Goal: Information Seeking & Learning: Find specific page/section

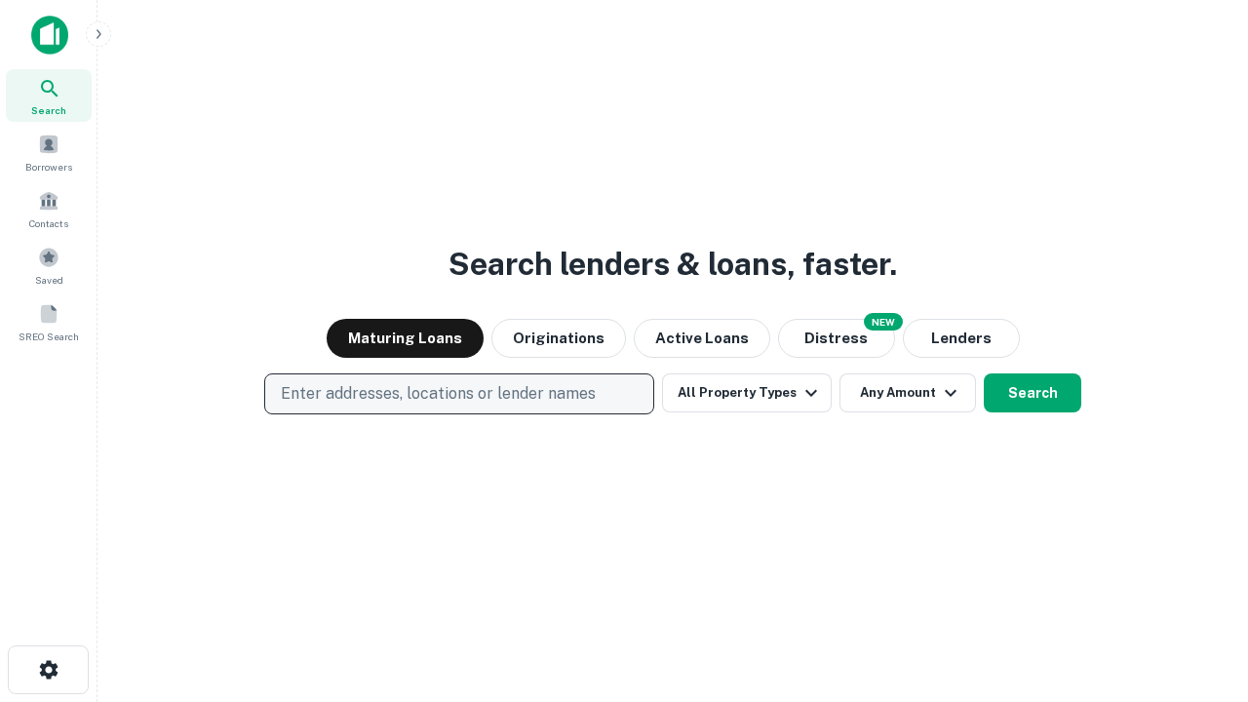
click at [458, 394] on p "Enter addresses, locations or lender names" at bounding box center [438, 393] width 315 height 23
type input "**********"
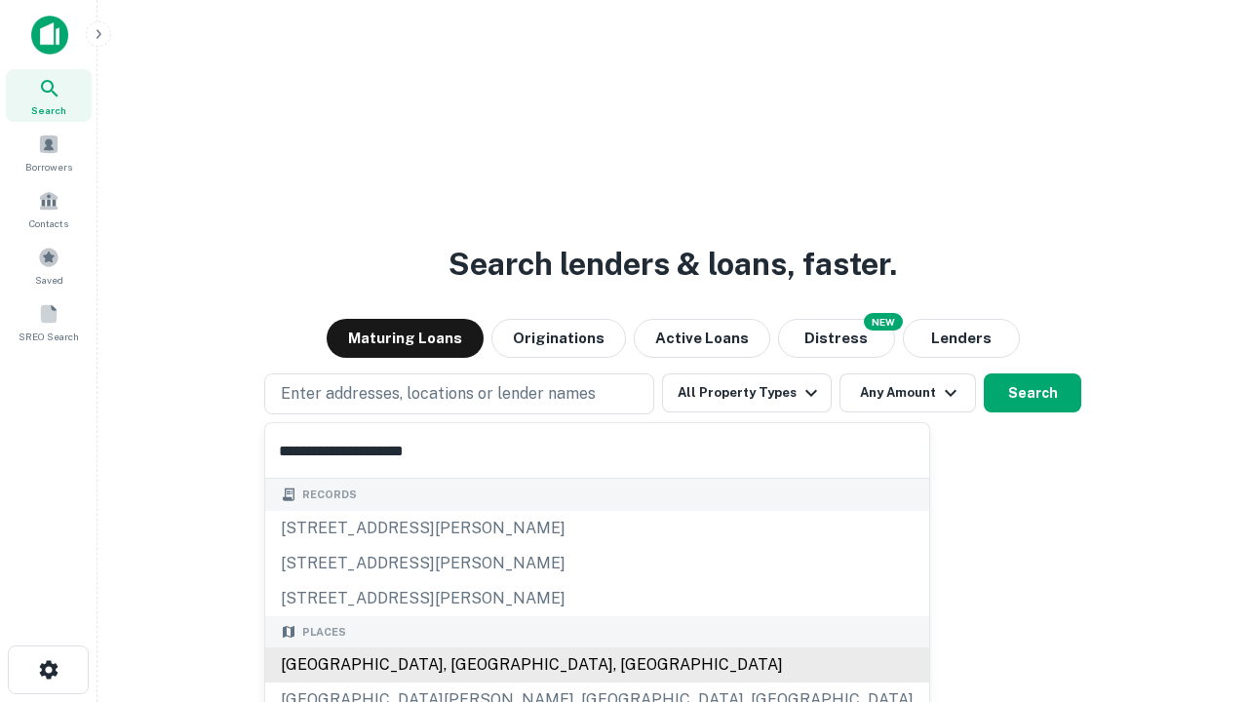
click at [466, 665] on div "Santa Monica, CA, USA" at bounding box center [597, 665] width 664 height 35
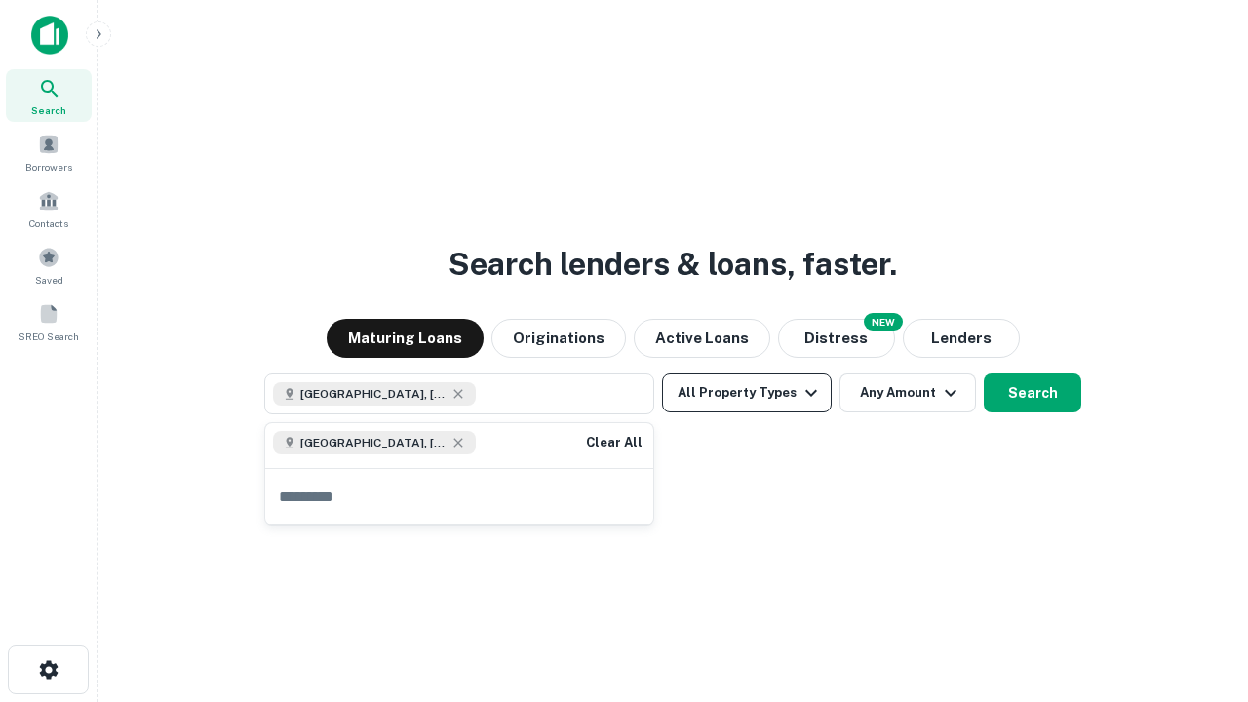
click at [747, 393] on button "All Property Types" at bounding box center [747, 392] width 170 height 39
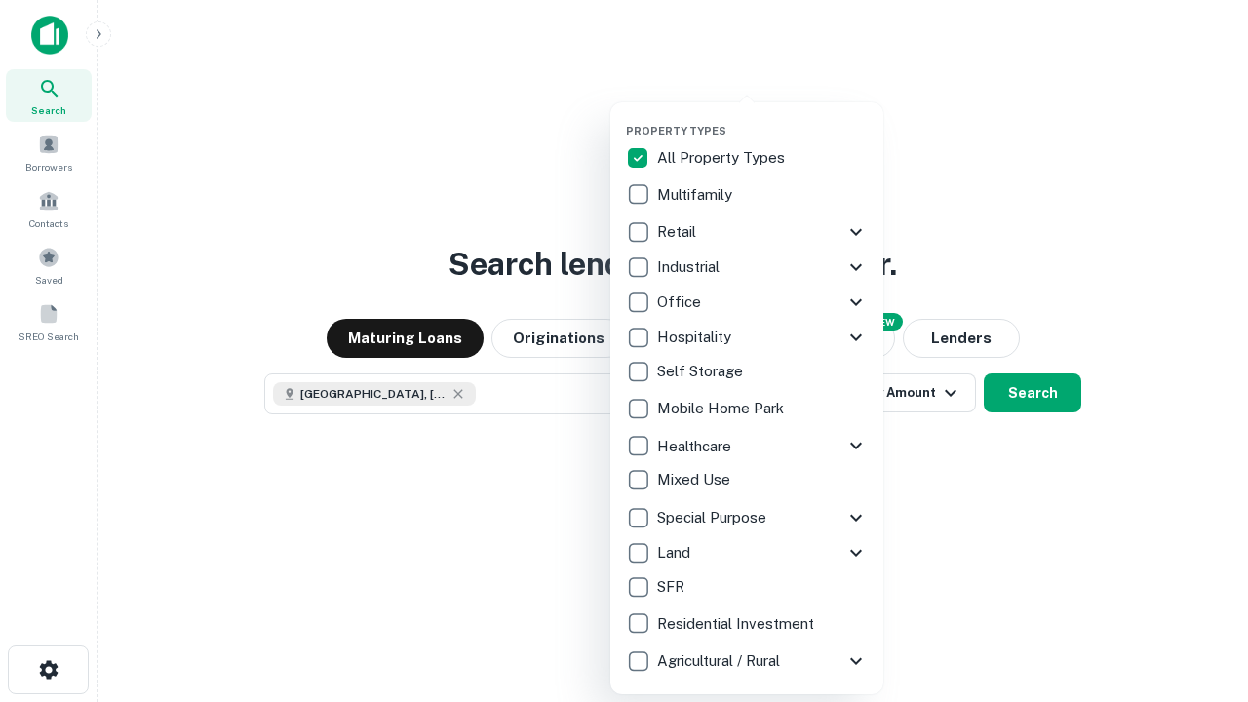
click at [763, 118] on button "button" at bounding box center [762, 118] width 273 height 1
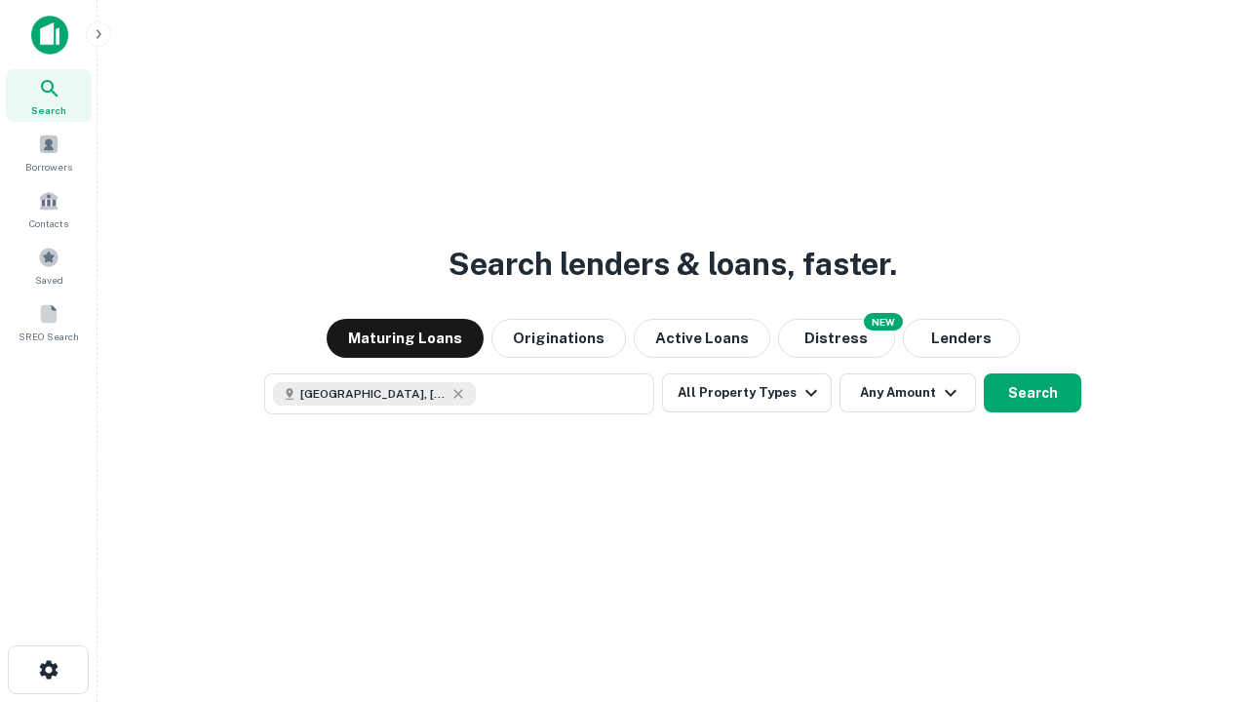
scroll to position [31, 0]
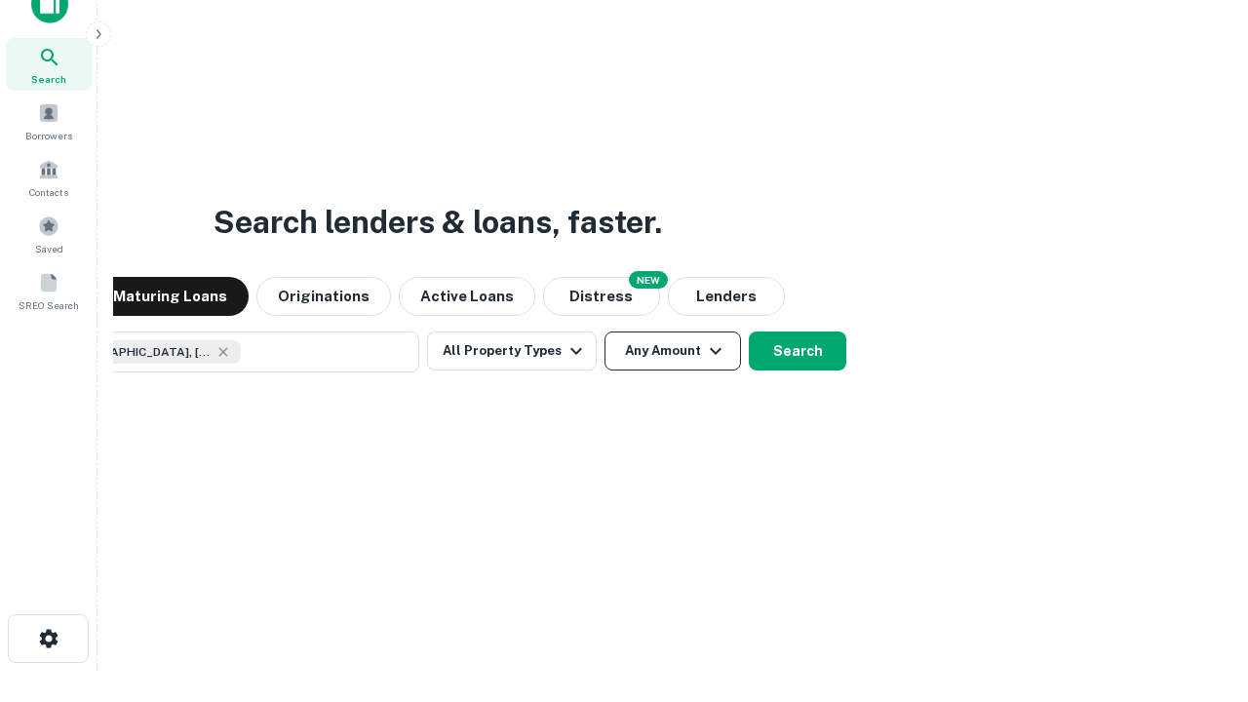
click at [605, 332] on button "Any Amount" at bounding box center [673, 351] width 137 height 39
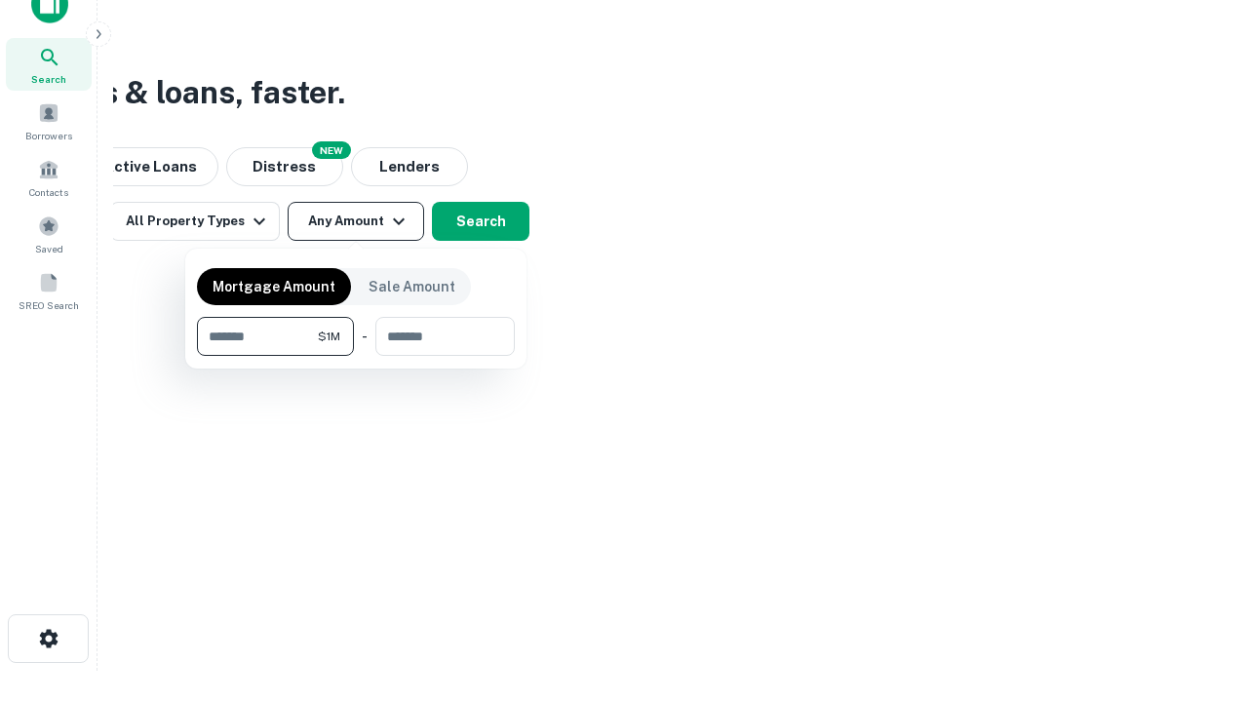
type input "*******"
click at [356, 356] on button "button" at bounding box center [356, 356] width 318 height 1
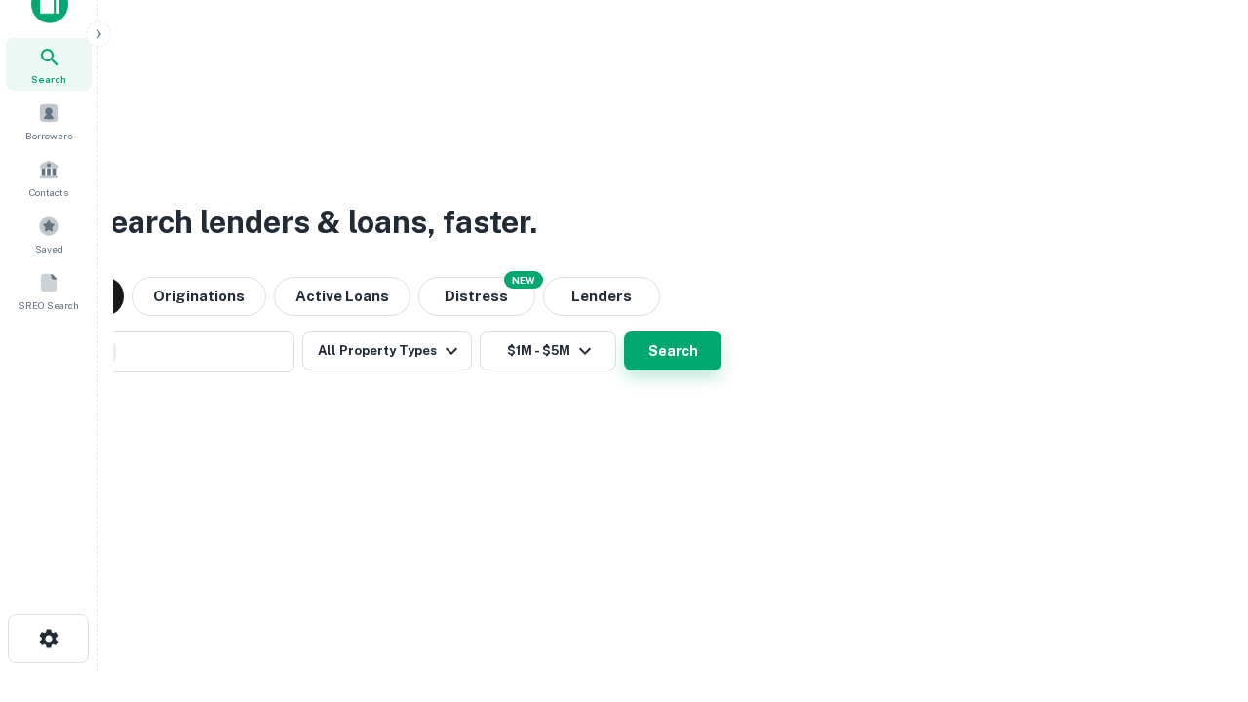
click at [624, 332] on button "Search" at bounding box center [673, 351] width 98 height 39
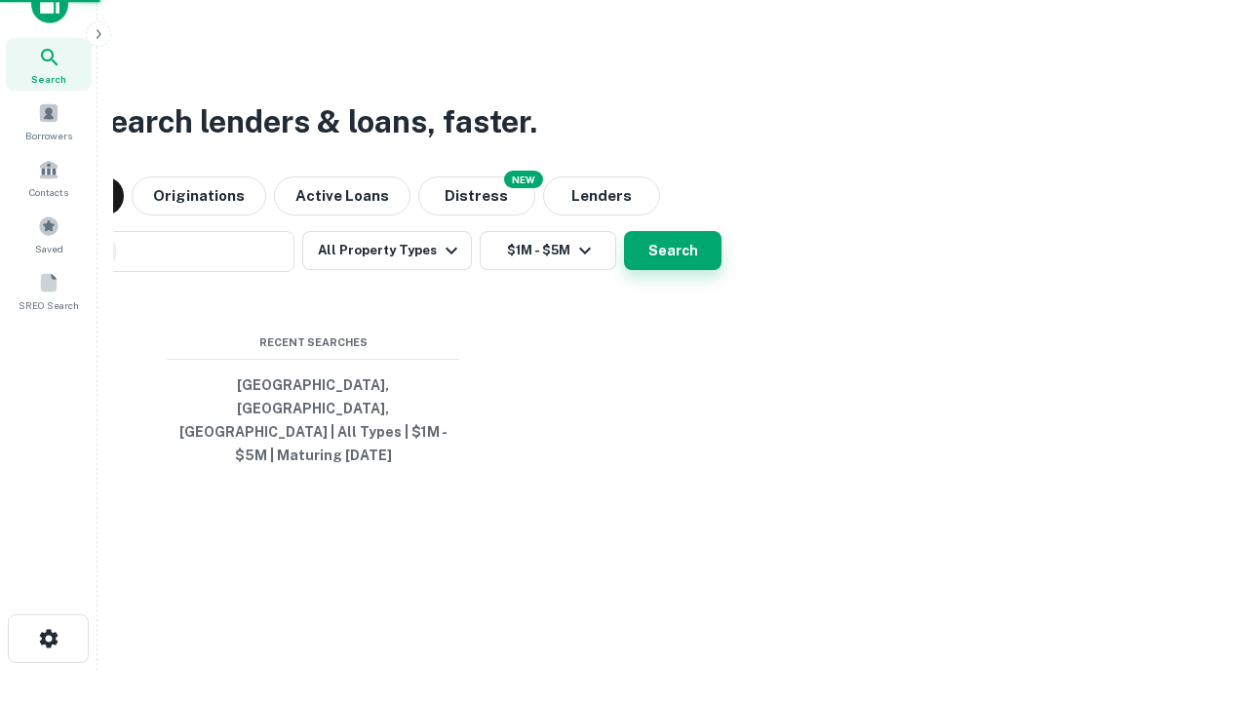
scroll to position [63, 552]
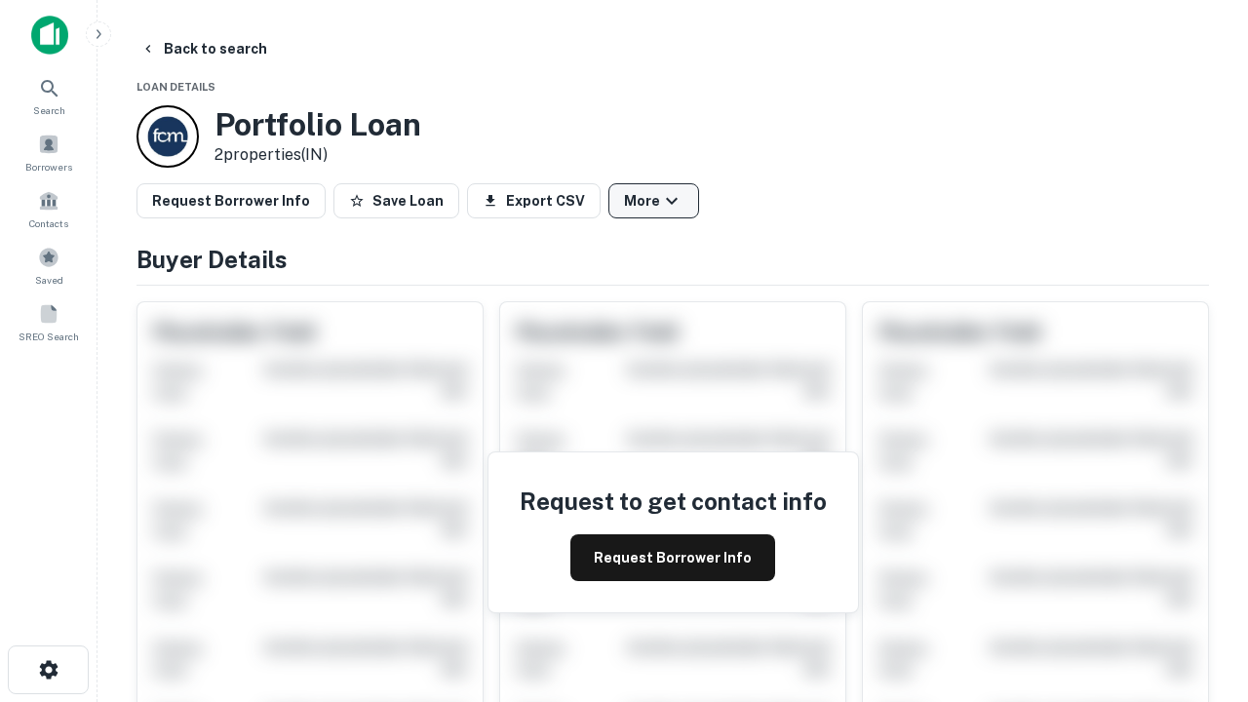
click at [653, 201] on button "More" at bounding box center [654, 200] width 91 height 35
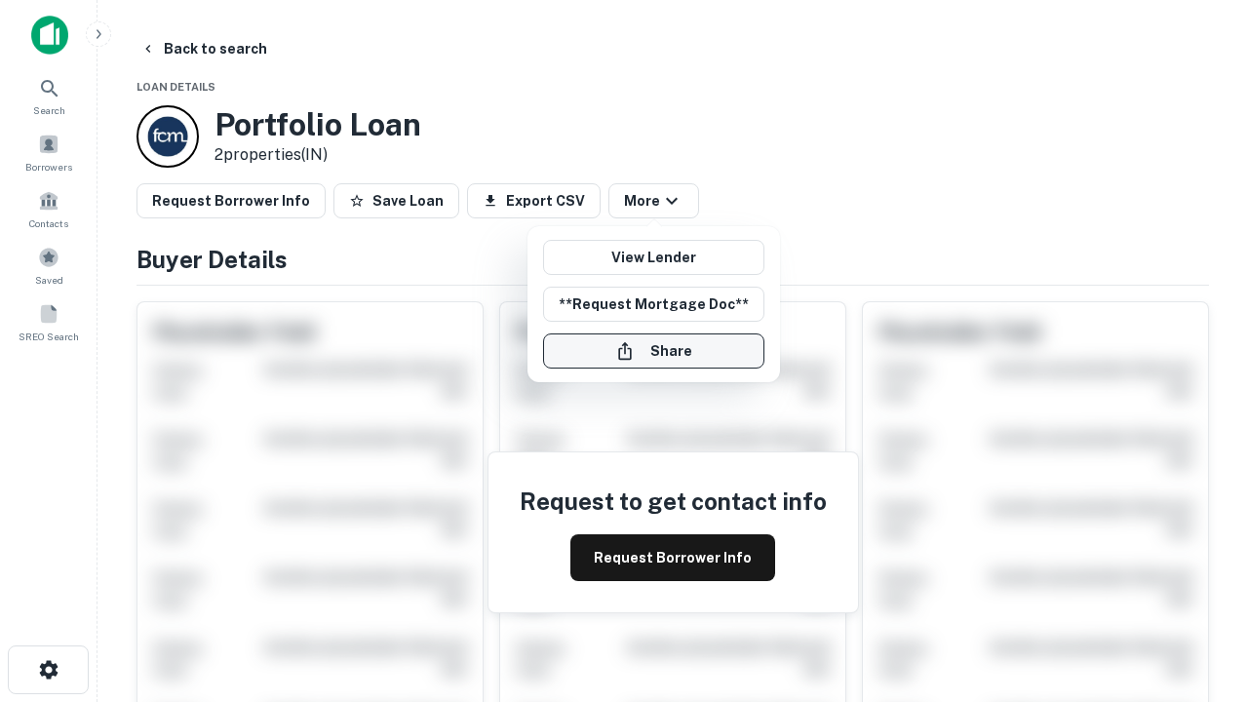
click at [653, 351] on button "Share" at bounding box center [653, 351] width 221 height 35
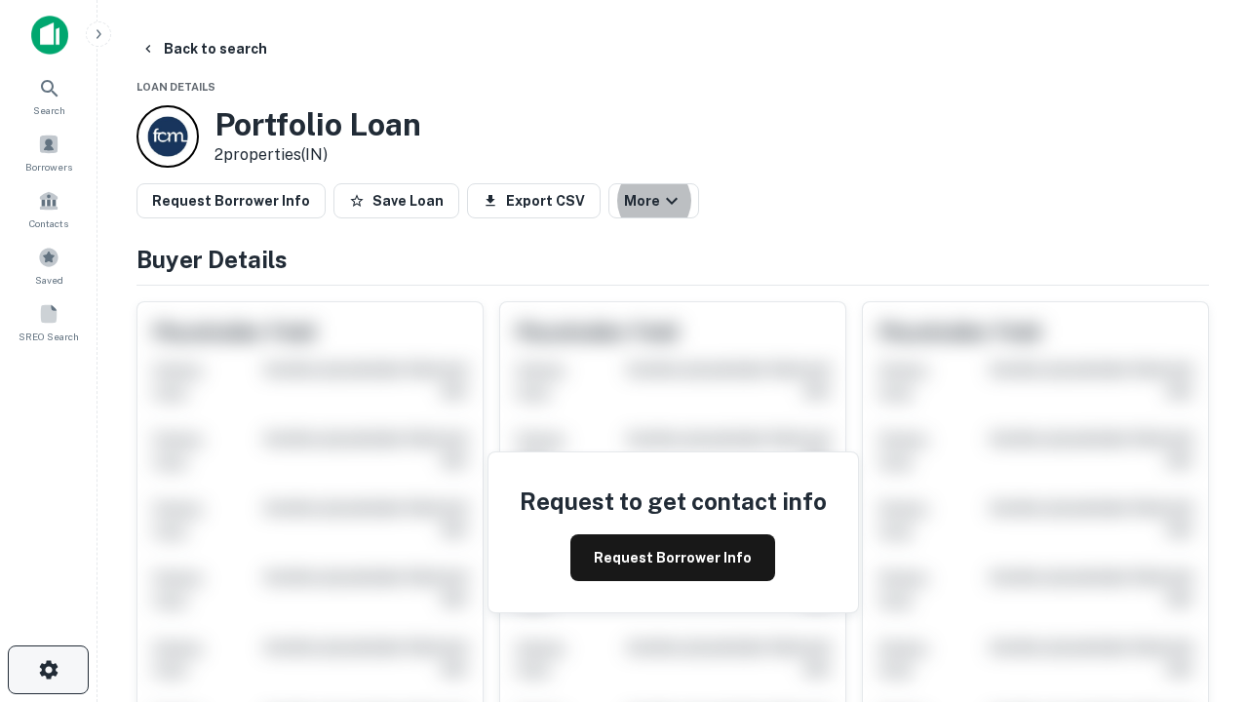
click at [48, 670] on icon "button" at bounding box center [48, 669] width 23 height 23
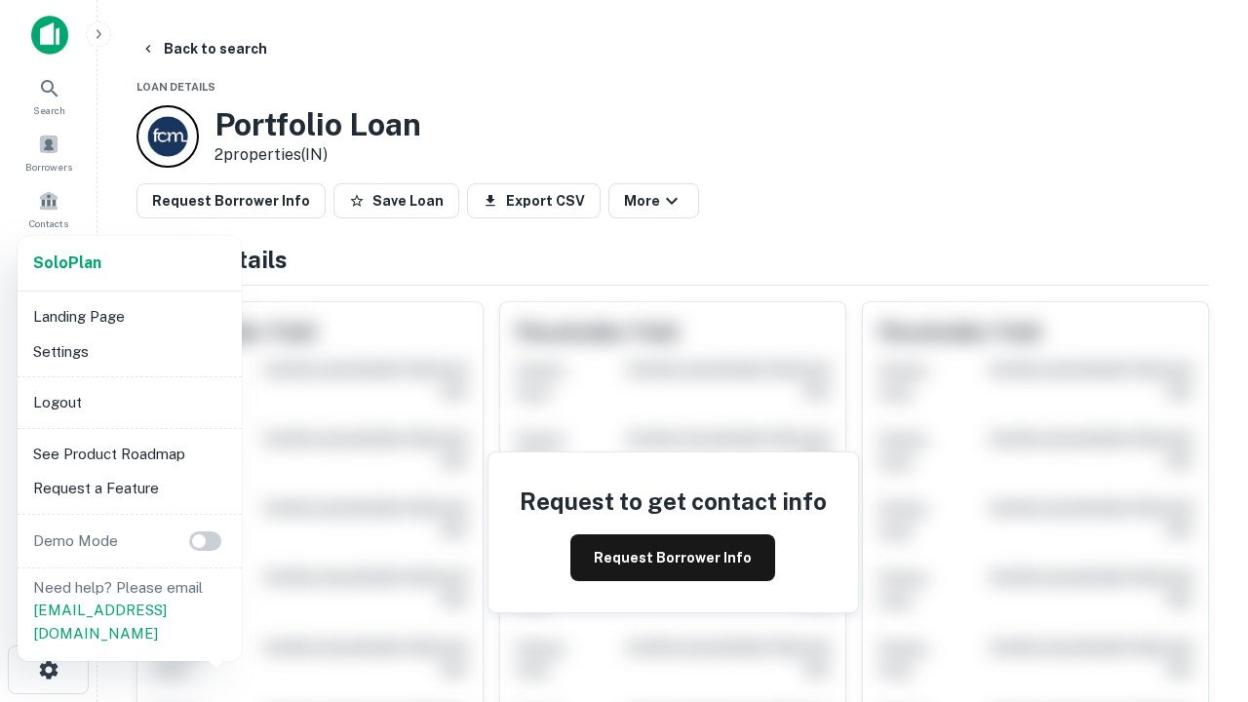
click at [129, 402] on li "Logout" at bounding box center [129, 402] width 209 height 35
